Goal: Task Accomplishment & Management: Use online tool/utility

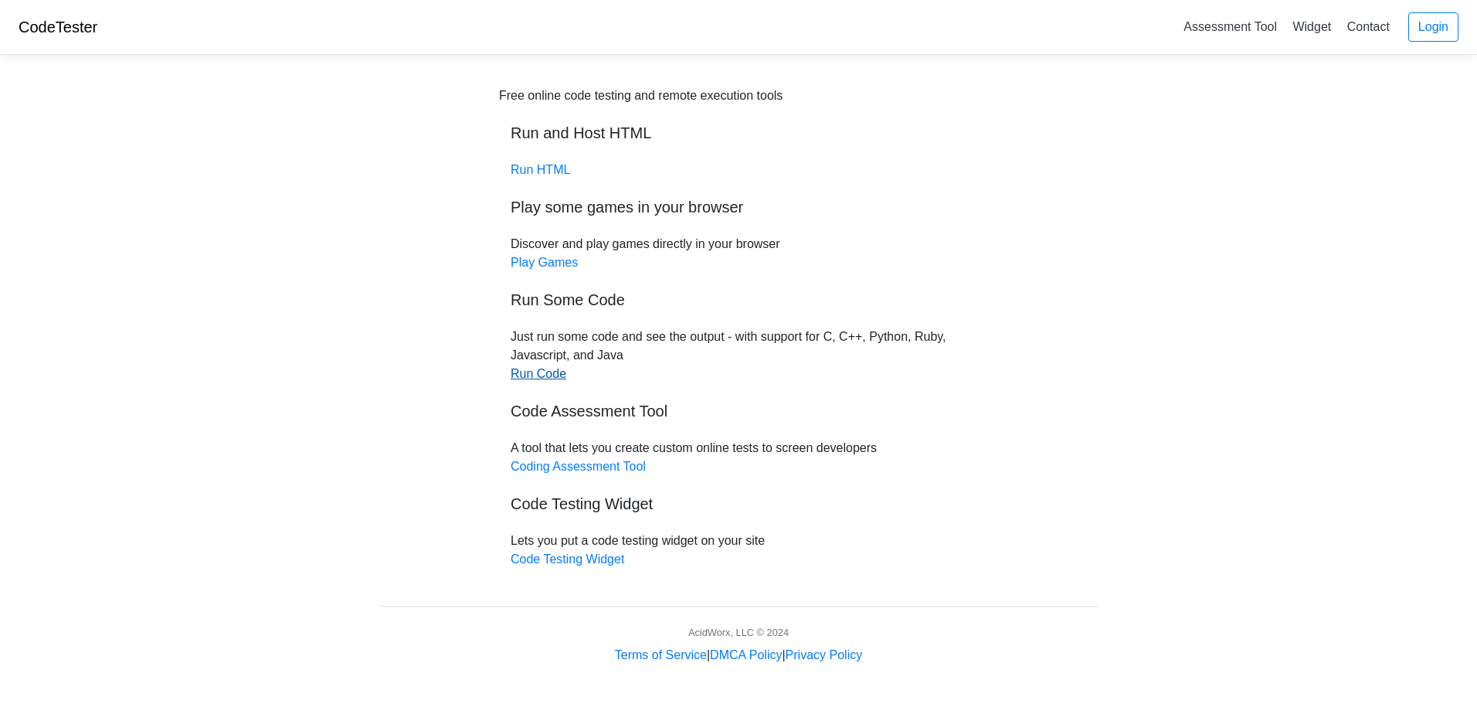
click at [548, 372] on link "Run Code" at bounding box center [539, 373] width 56 height 13
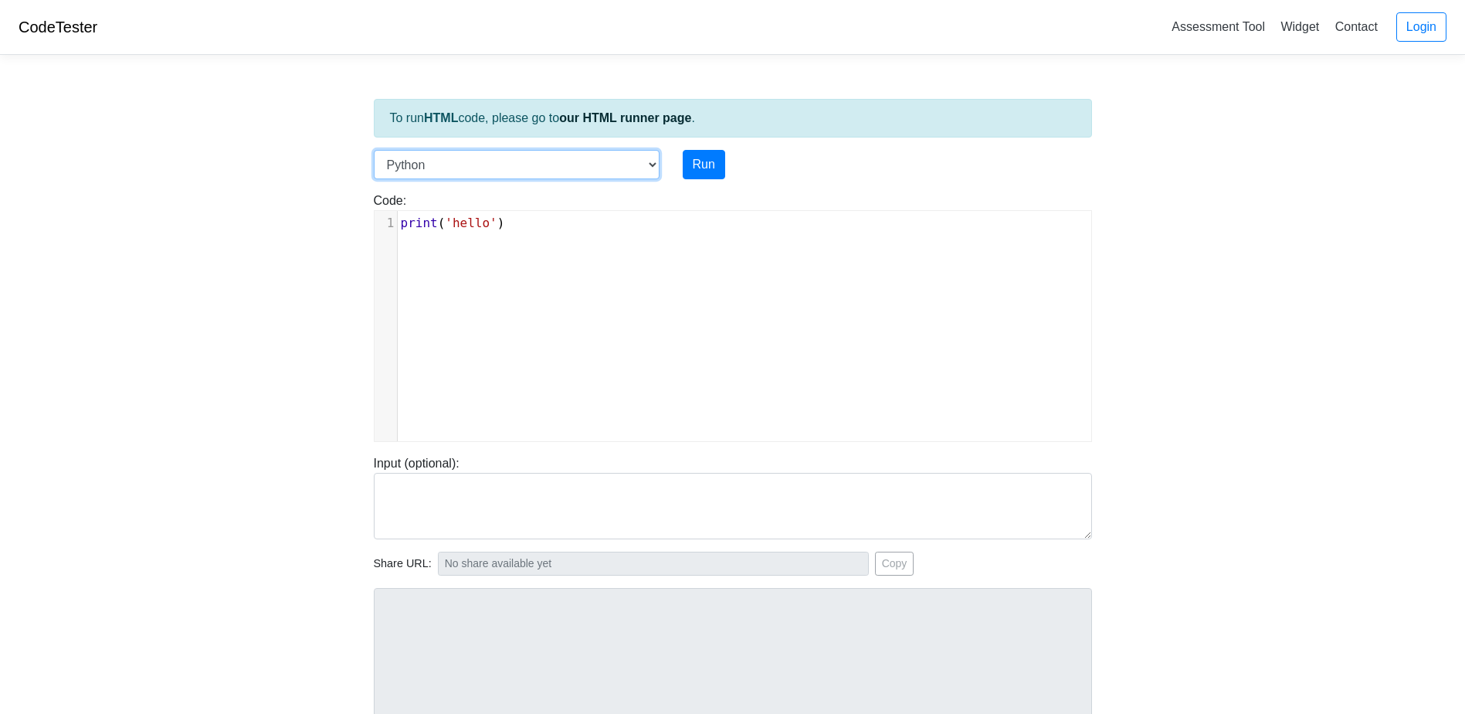
click at [638, 162] on select "C C++ Go Java Javascript Python Ruby" at bounding box center [517, 164] width 286 height 29
select select "c"
click at [374, 150] on select "C C++ Go Java Javascript Python Ruby" at bounding box center [517, 164] width 286 height 29
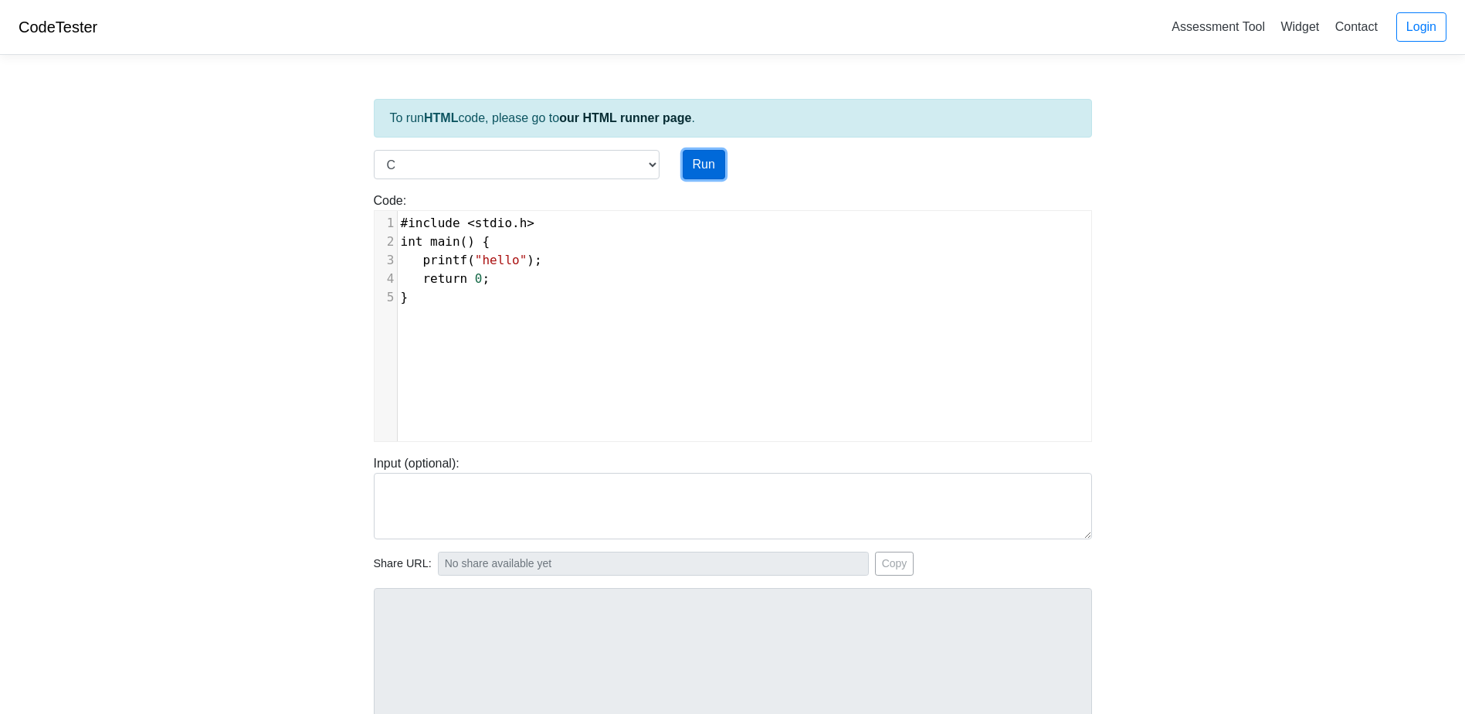
click at [704, 167] on button "Run" at bounding box center [704, 164] width 42 height 29
type input "[URL][DOMAIN_NAME]"
type textarea "Stdout: hello"
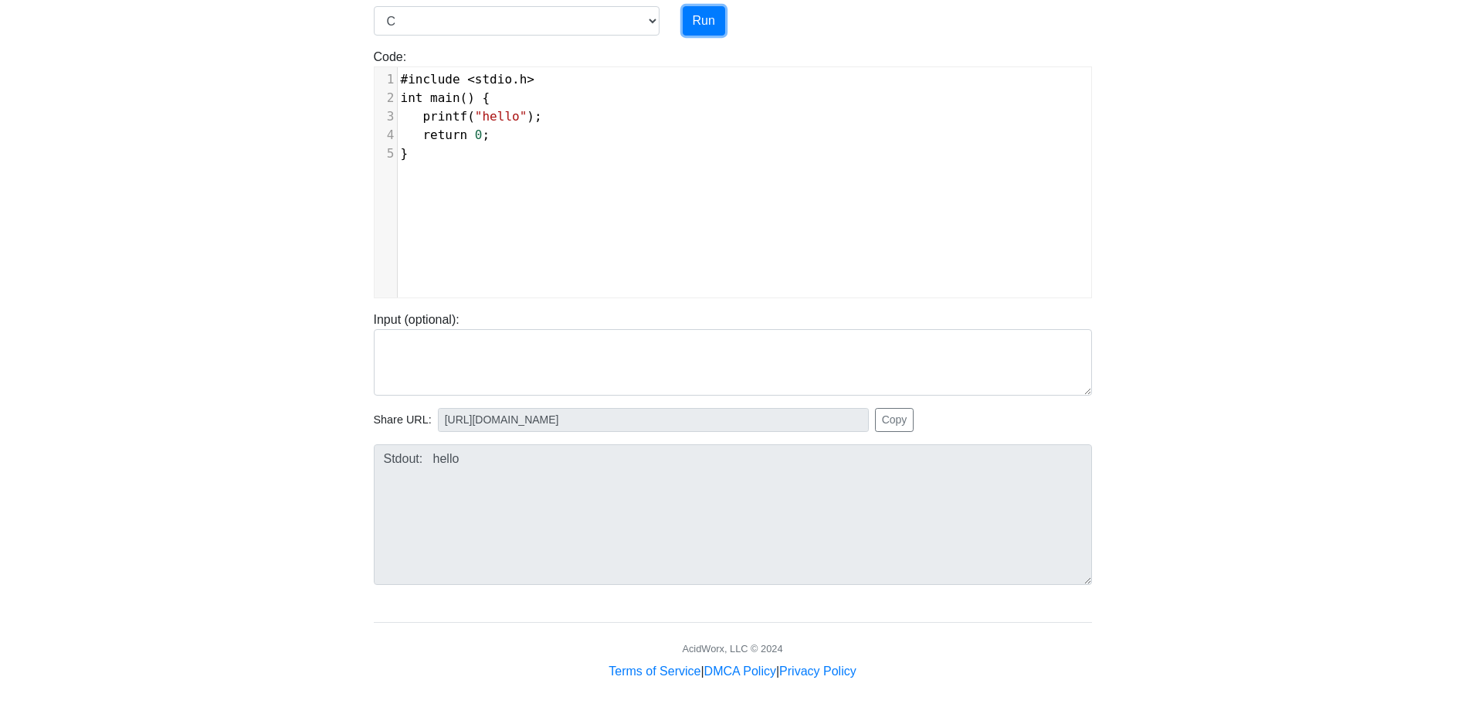
scroll to position [148, 0]
